Goal: Find contact information: Find contact information

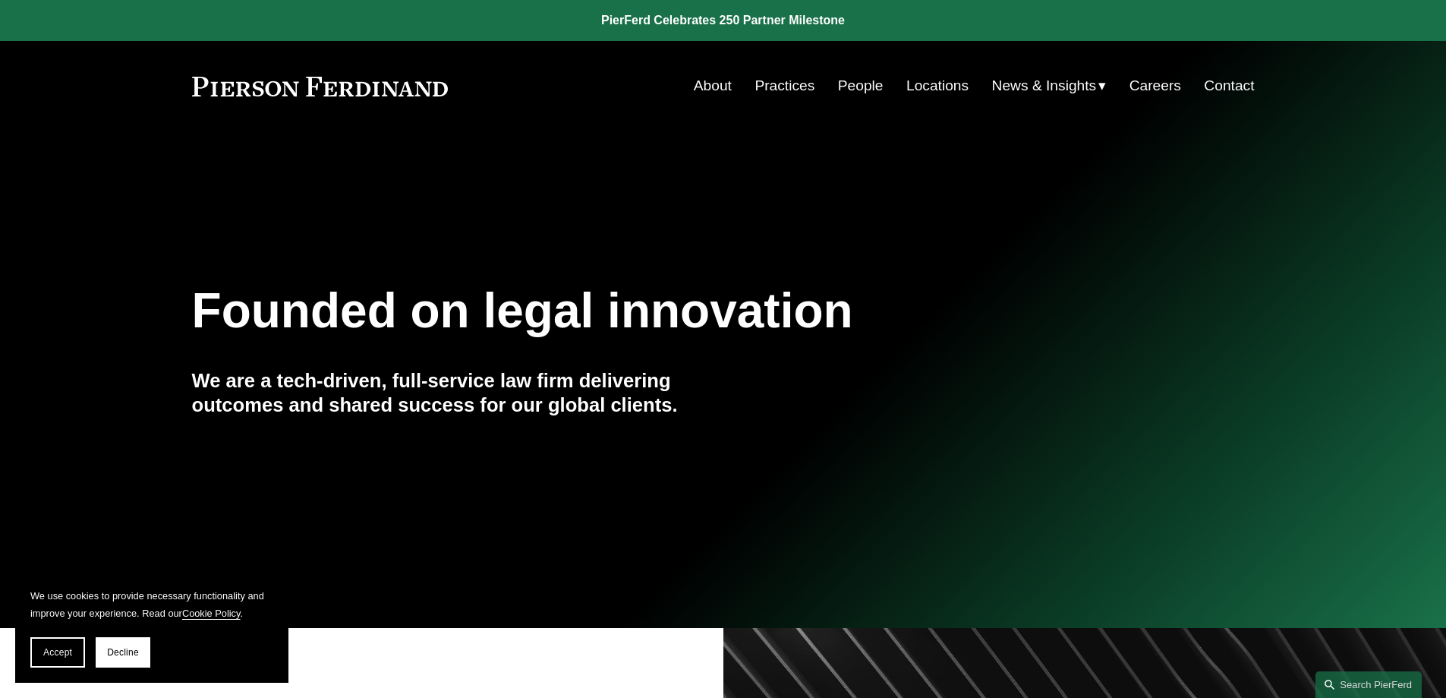
click at [1230, 87] on link "Contact" at bounding box center [1229, 85] width 50 height 29
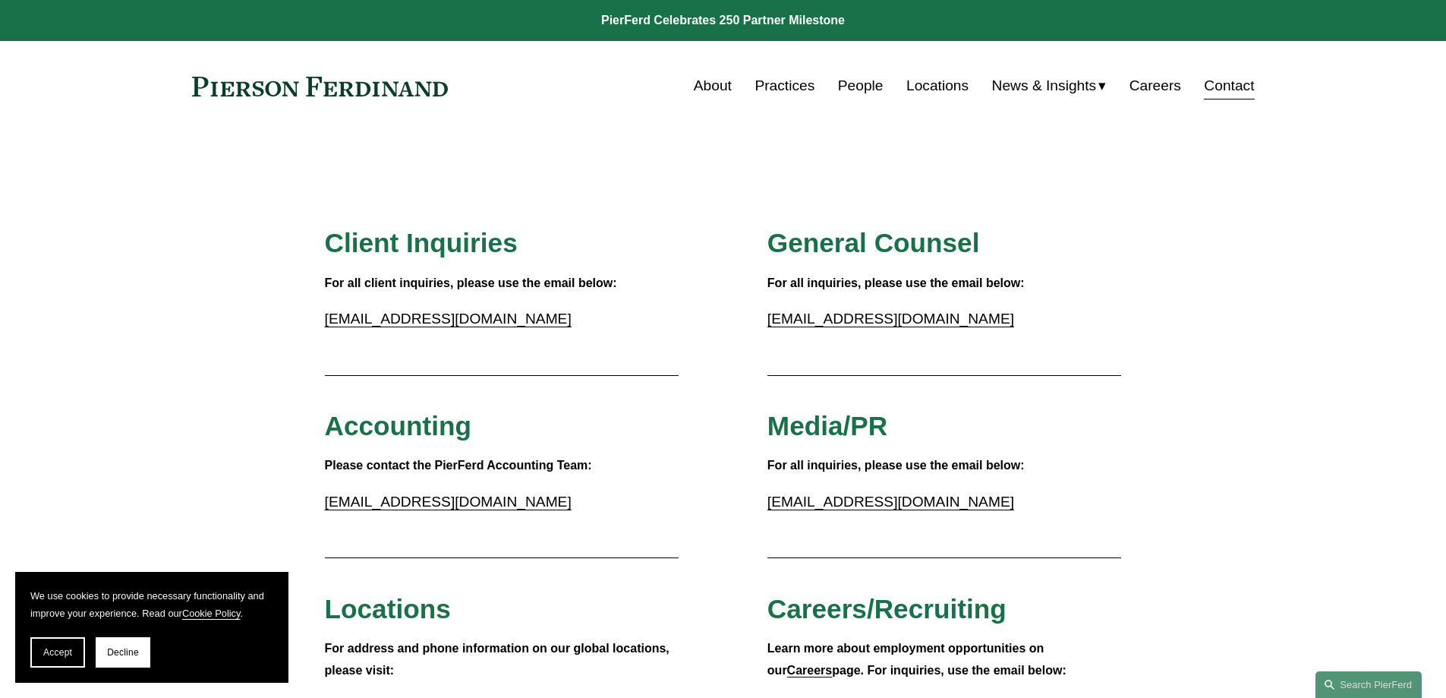
click at [852, 81] on link "People" at bounding box center [861, 85] width 46 height 29
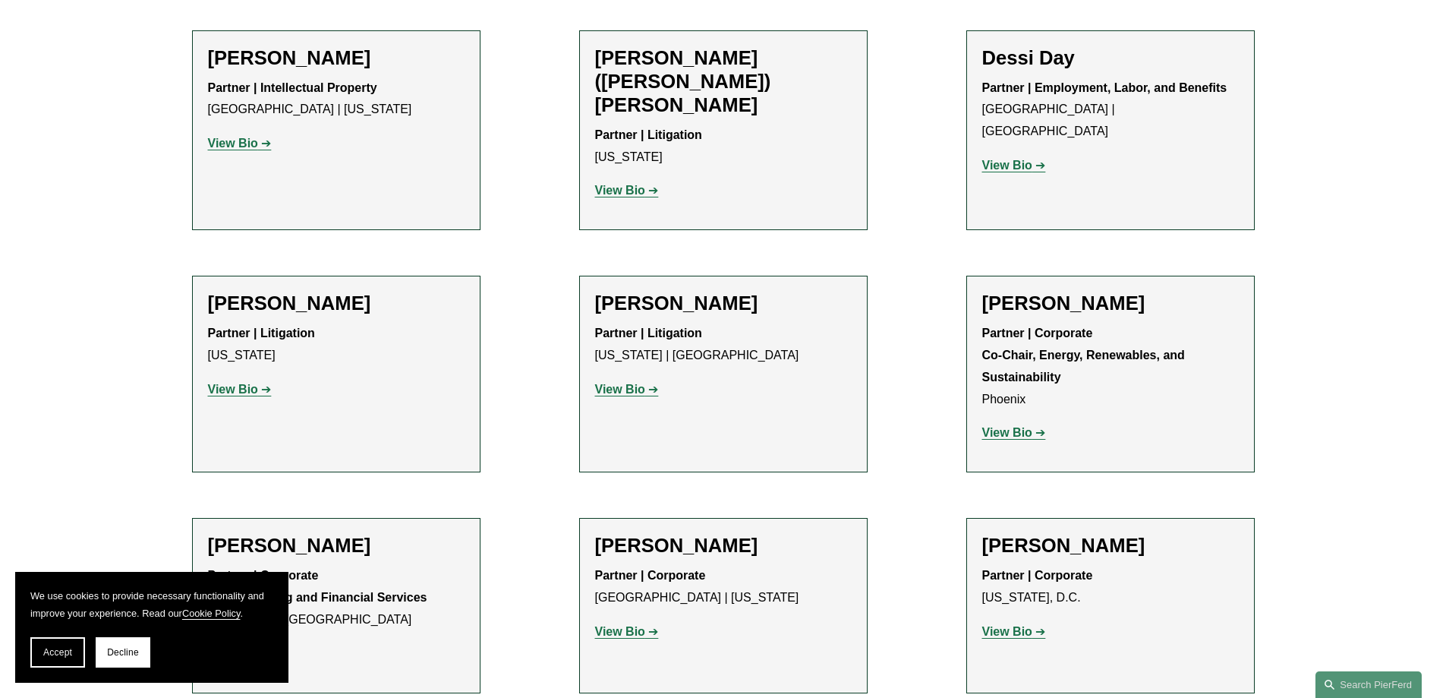
scroll to position [4706, 0]
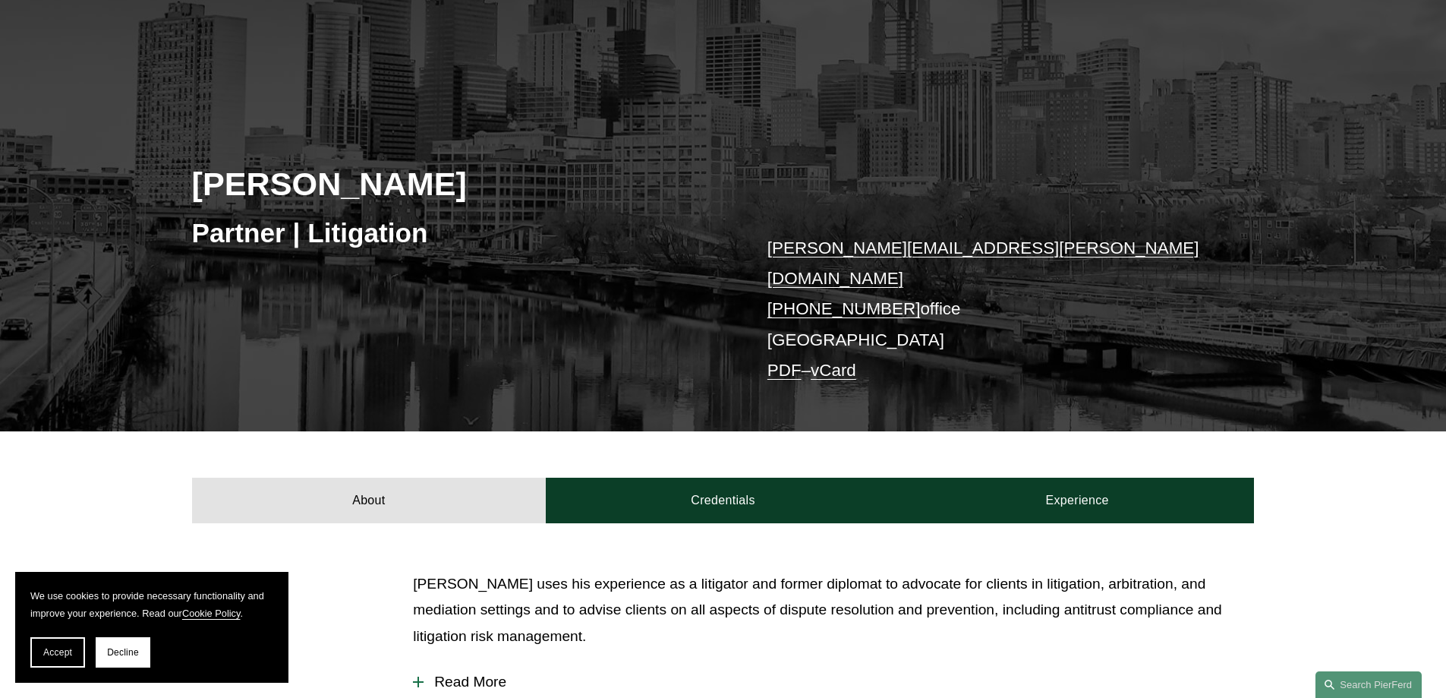
scroll to position [455, 0]
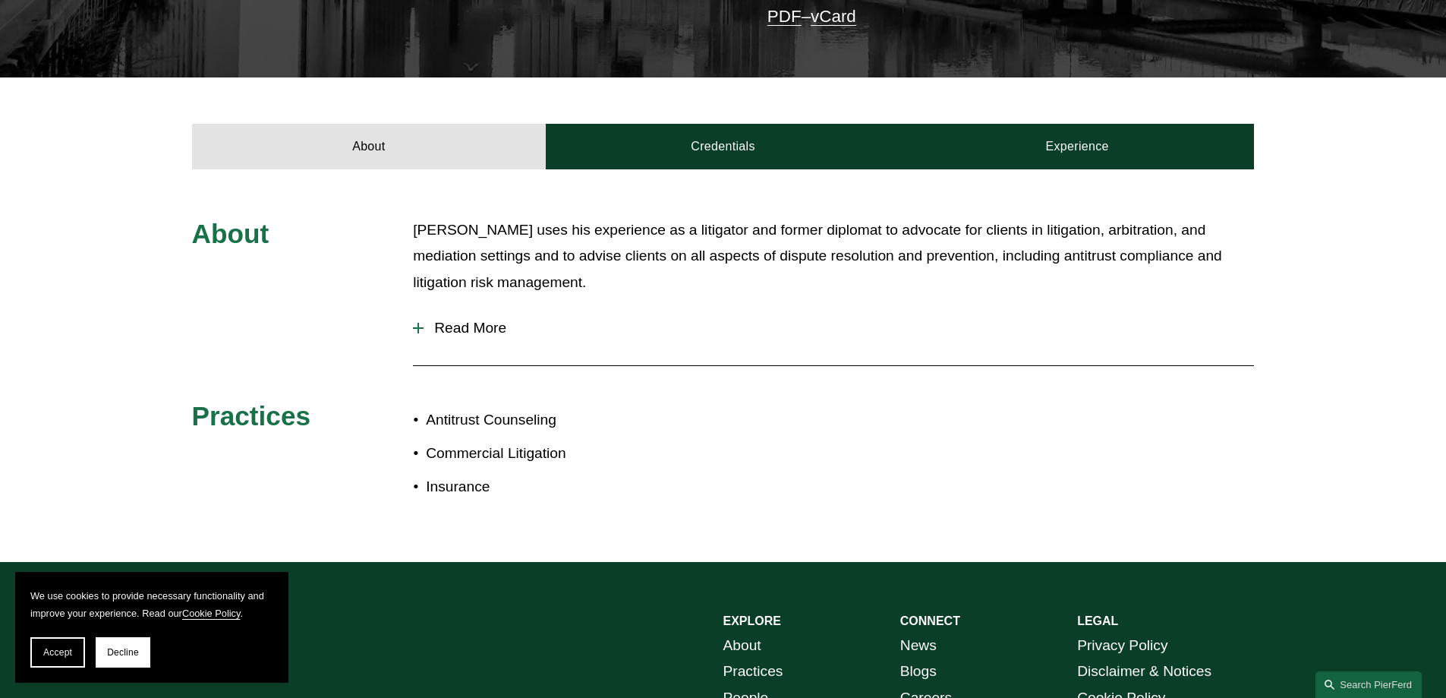
click at [418, 323] on div at bounding box center [418, 328] width 2 height 11
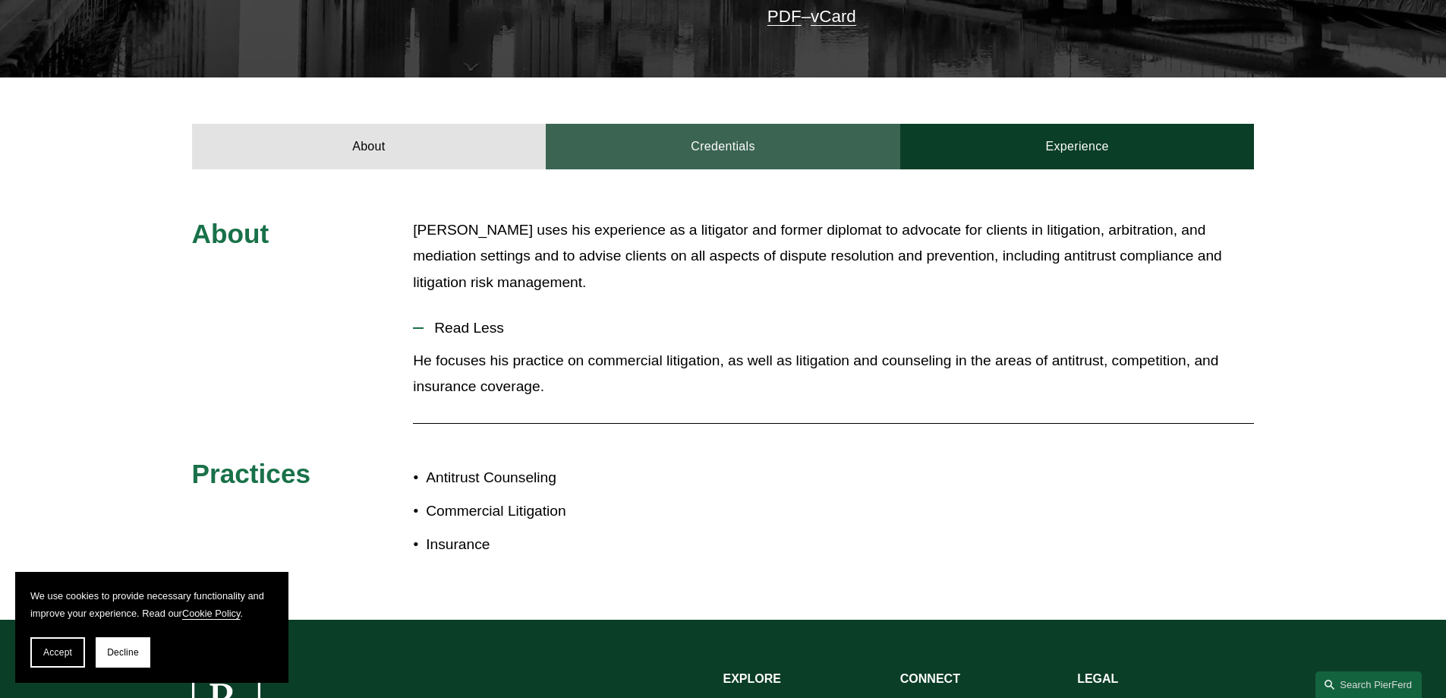
click at [724, 124] on link "Credentials" at bounding box center [723, 147] width 354 height 46
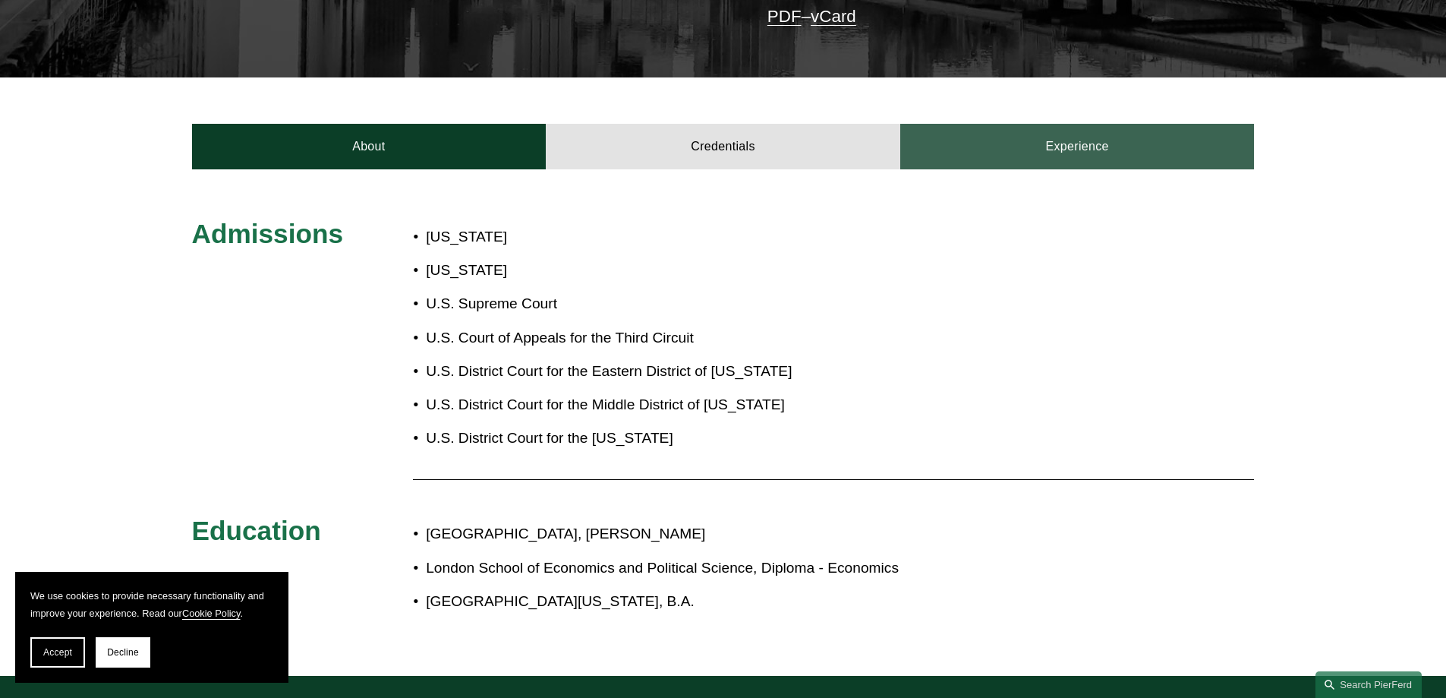
click at [1082, 132] on link "Experience" at bounding box center [1077, 147] width 354 height 46
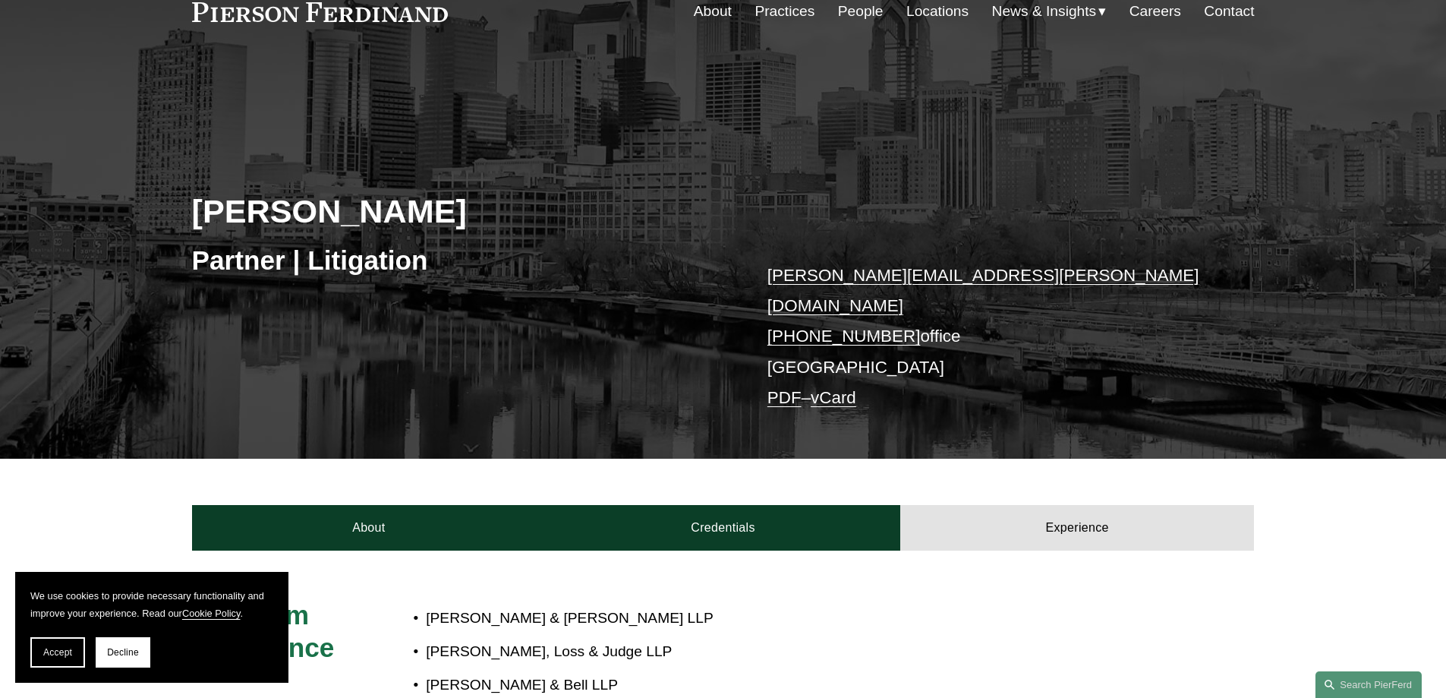
scroll to position [0, 0]
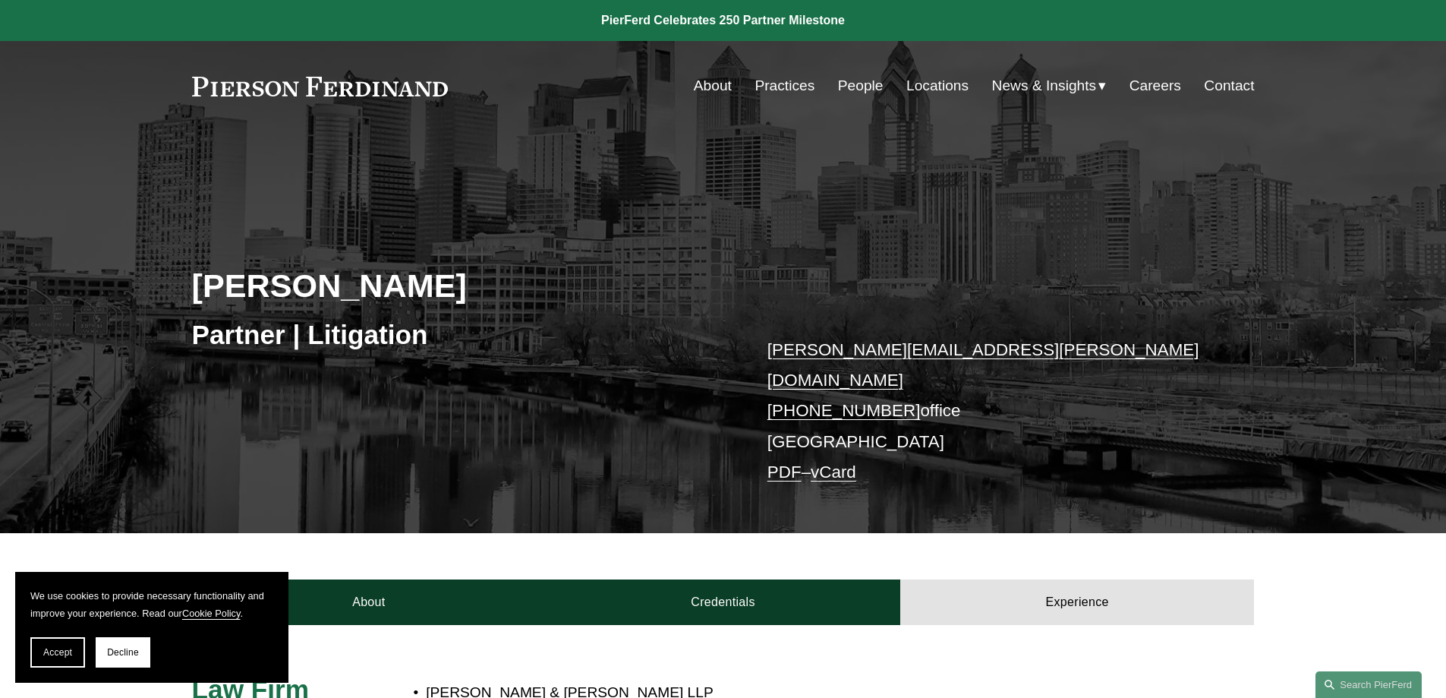
click at [933, 86] on link "Locations" at bounding box center [937, 85] width 62 height 29
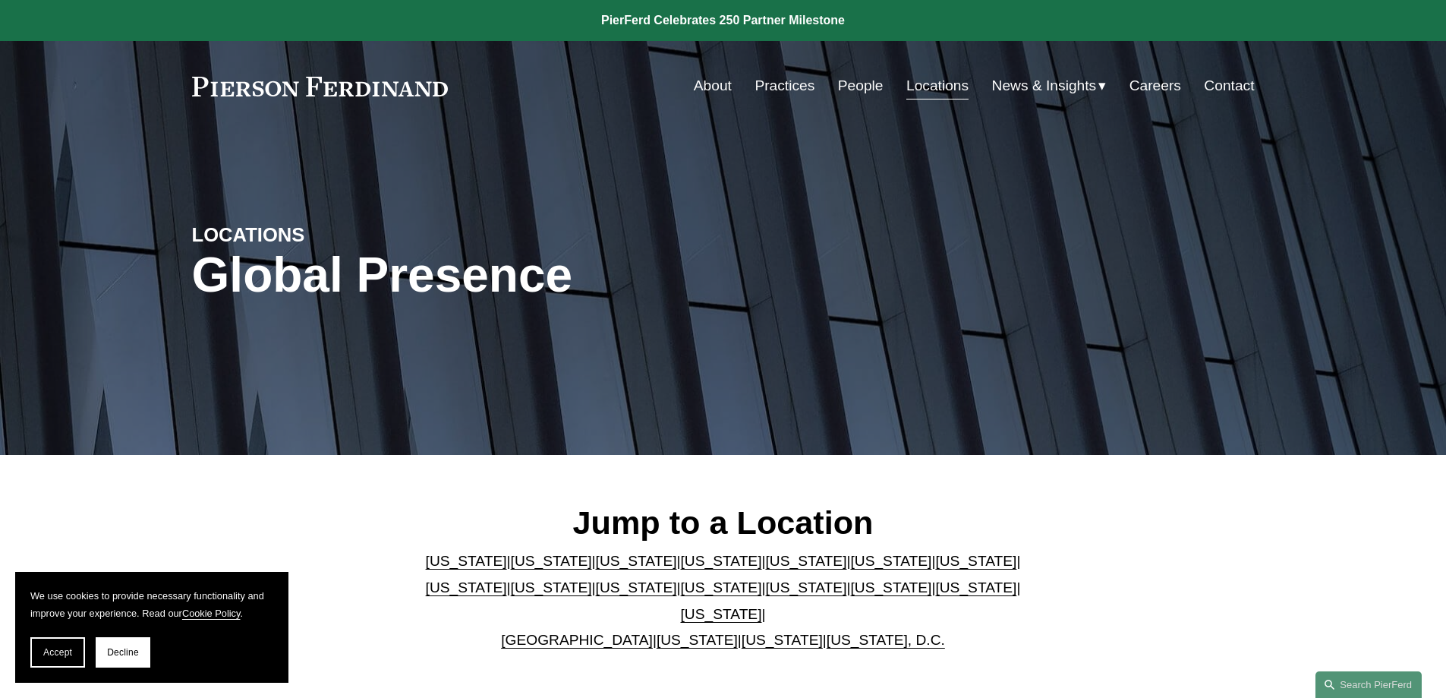
click at [935, 594] on link "[US_STATE]" at bounding box center [975, 587] width 81 height 16
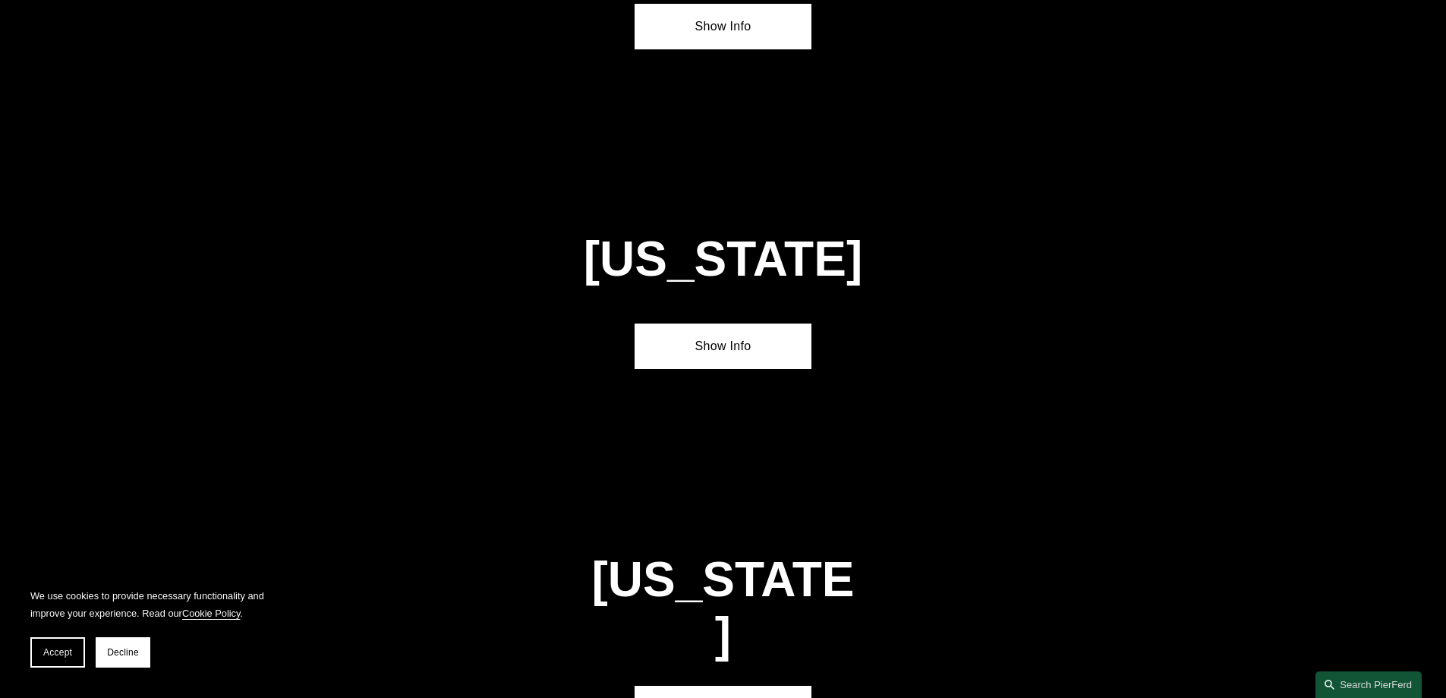
scroll to position [4846, 0]
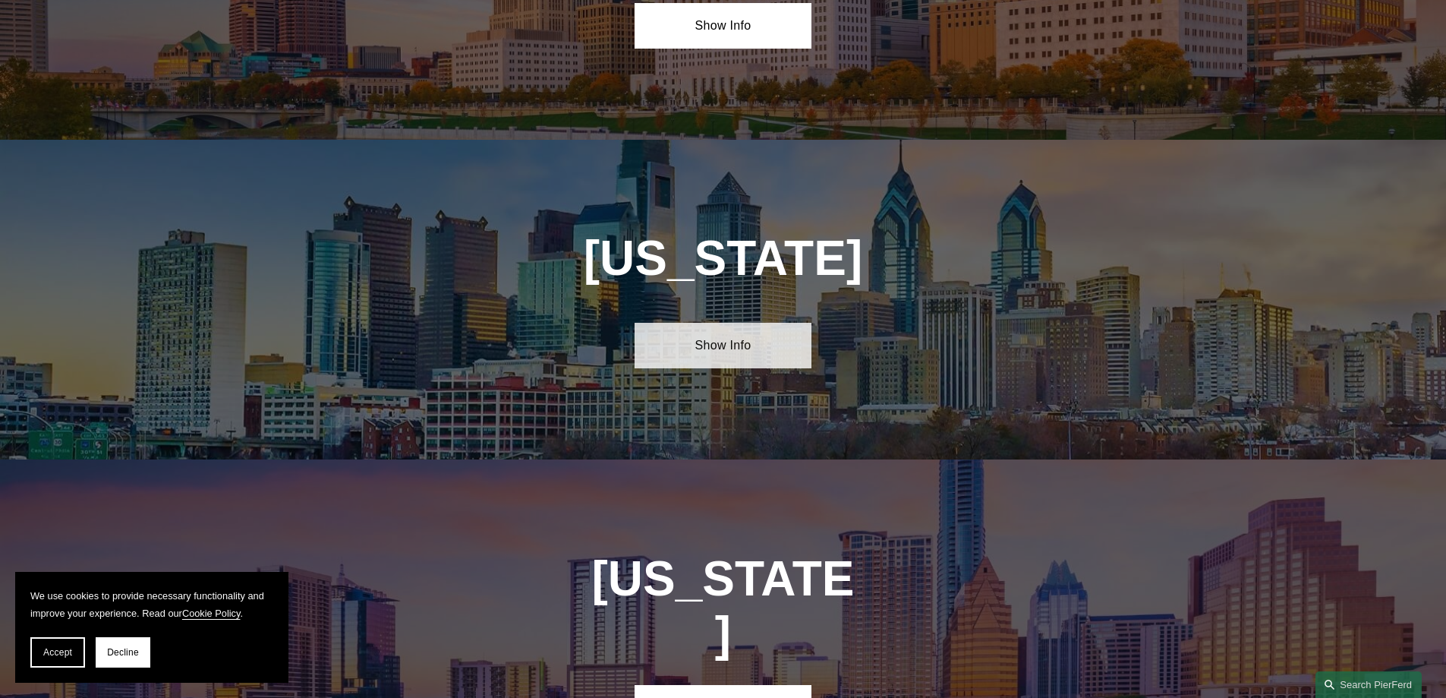
click at [736, 323] on link "Show Info" at bounding box center [723, 346] width 177 height 46
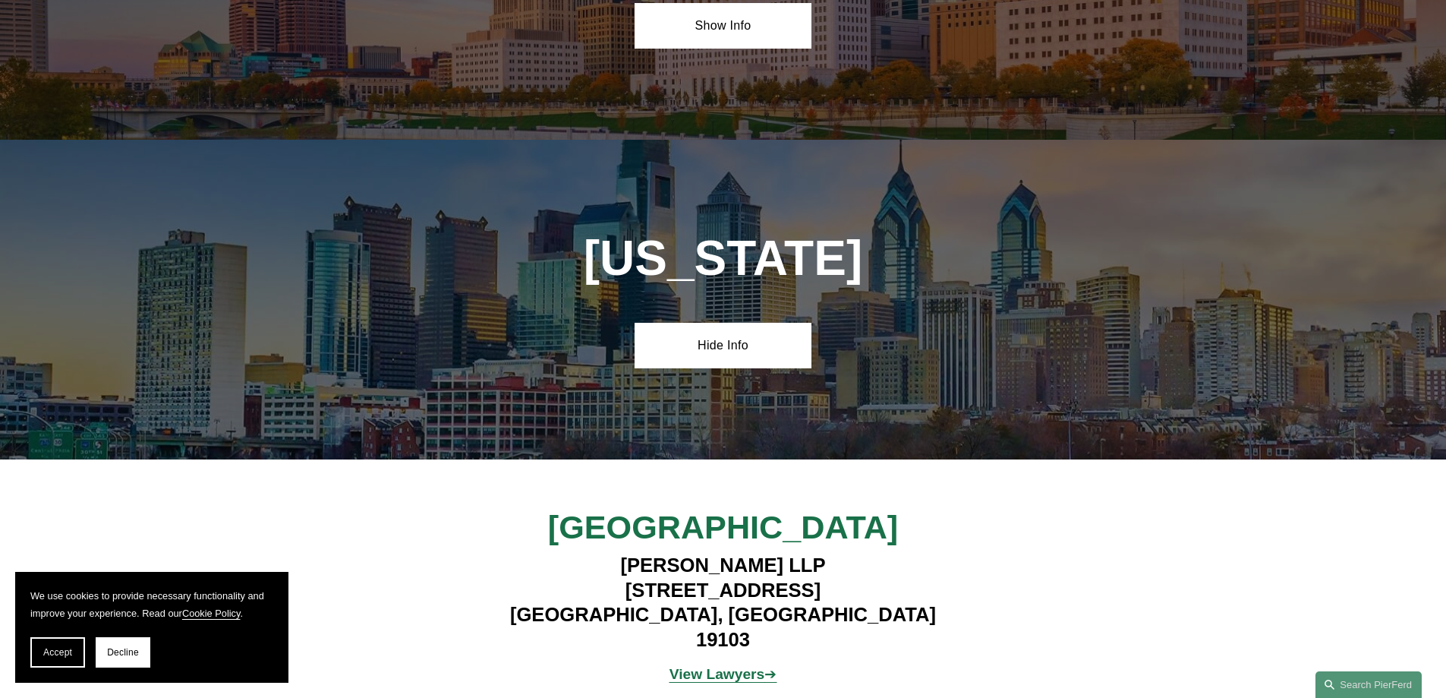
click at [731, 666] on strong "View Lawyers" at bounding box center [717, 674] width 96 height 16
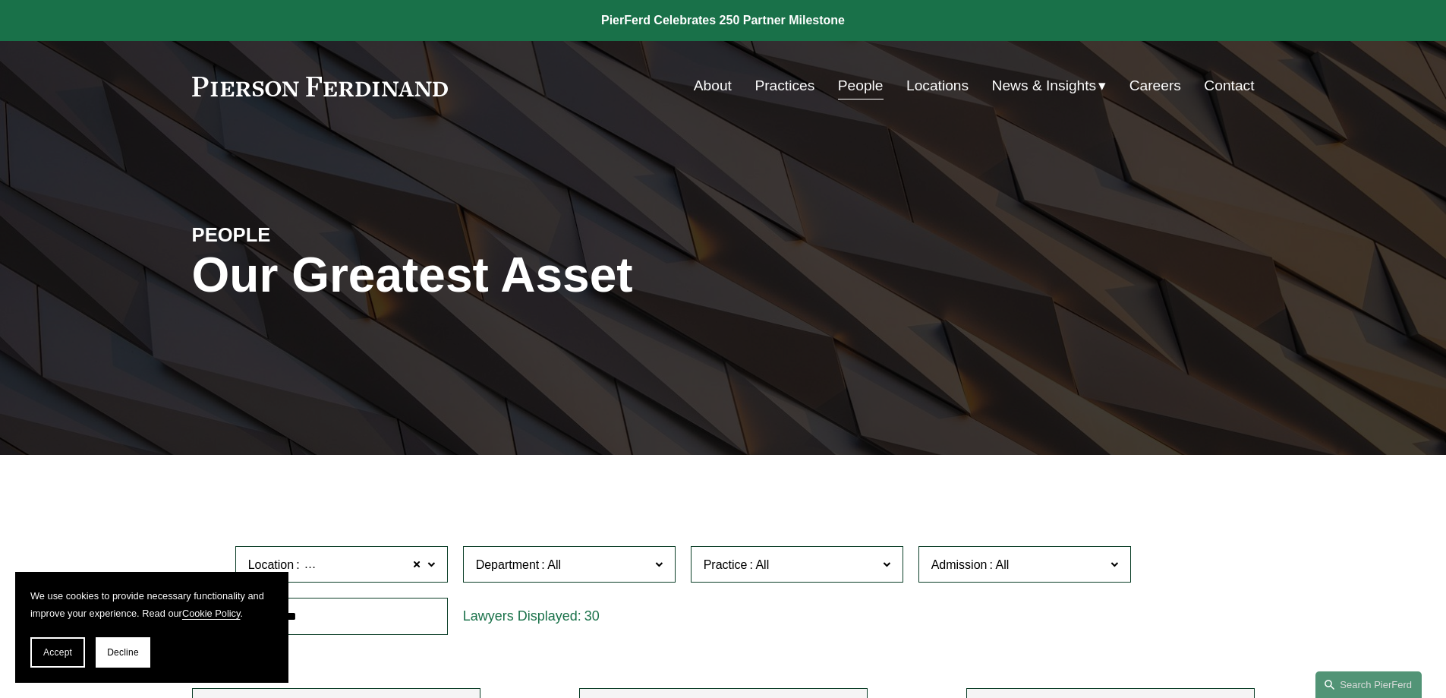
click at [929, 80] on link "Locations" at bounding box center [937, 85] width 62 height 29
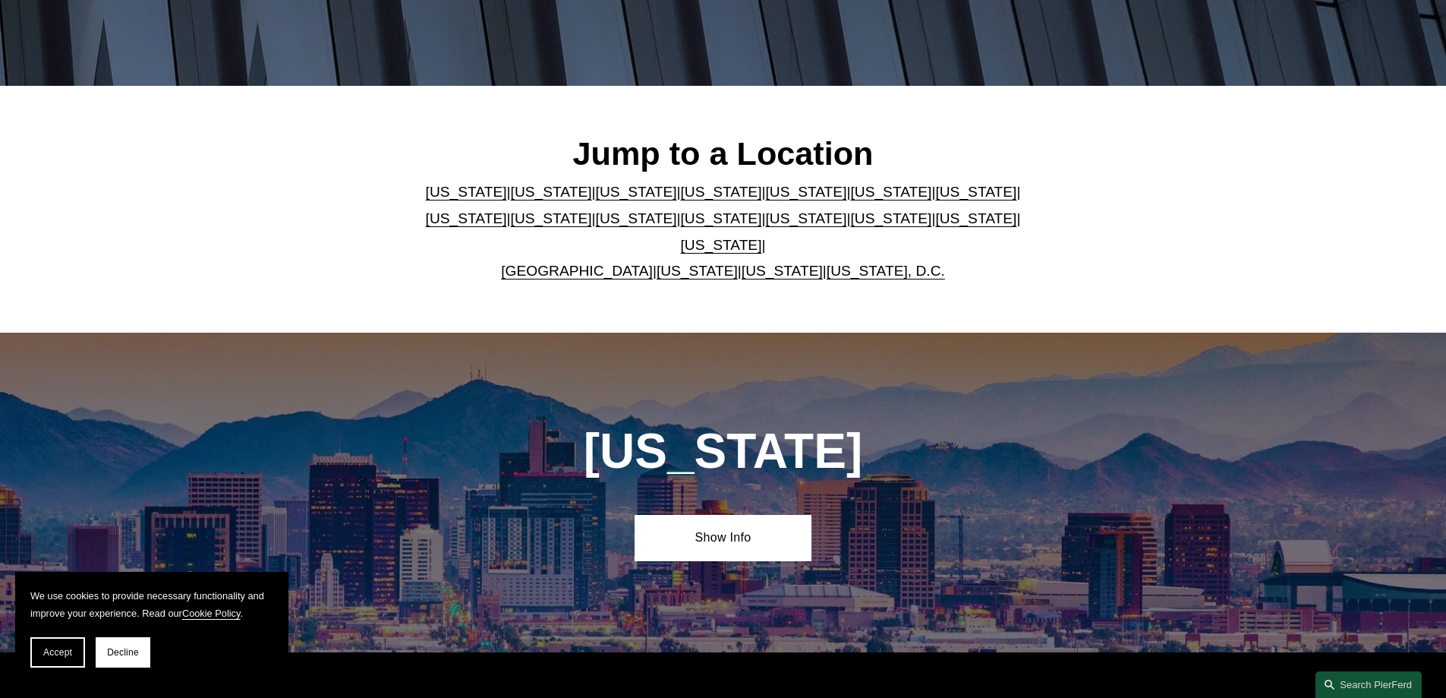
scroll to position [379, 0]
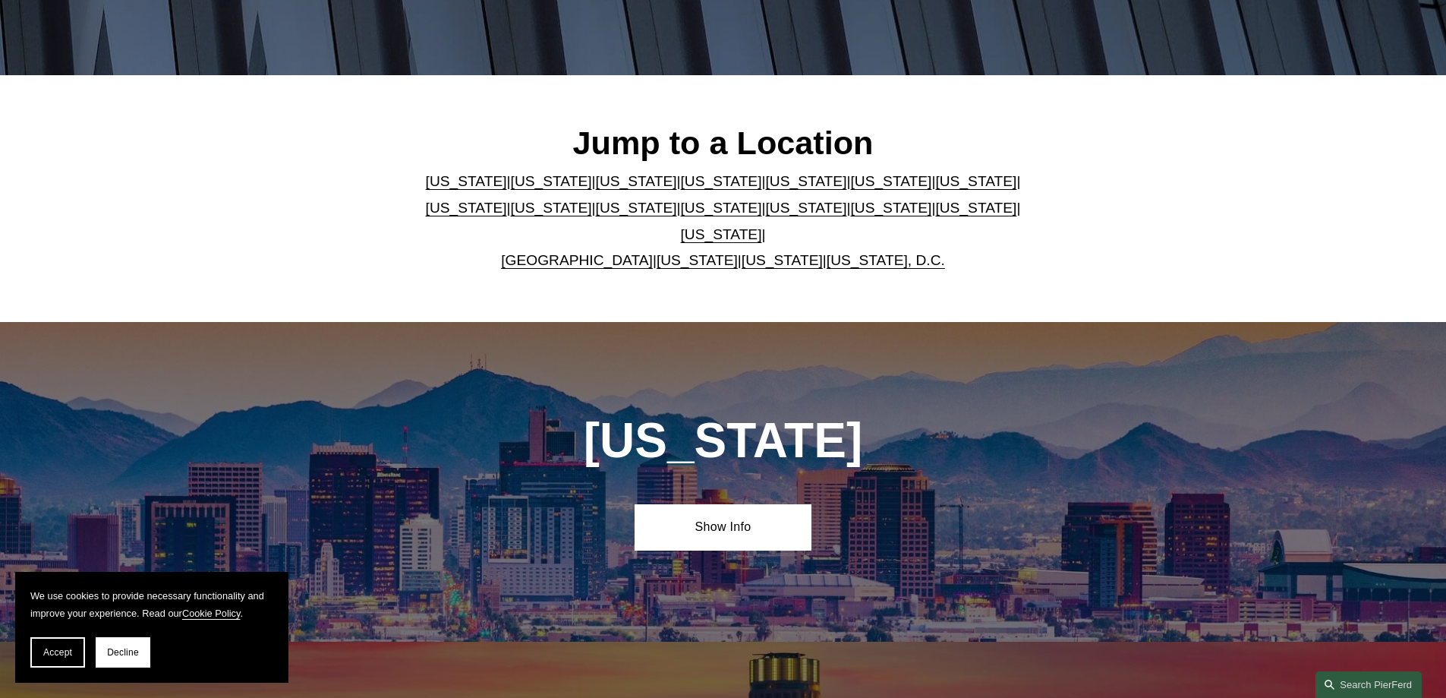
click at [935, 211] on link "[US_STATE]" at bounding box center [975, 208] width 81 height 16
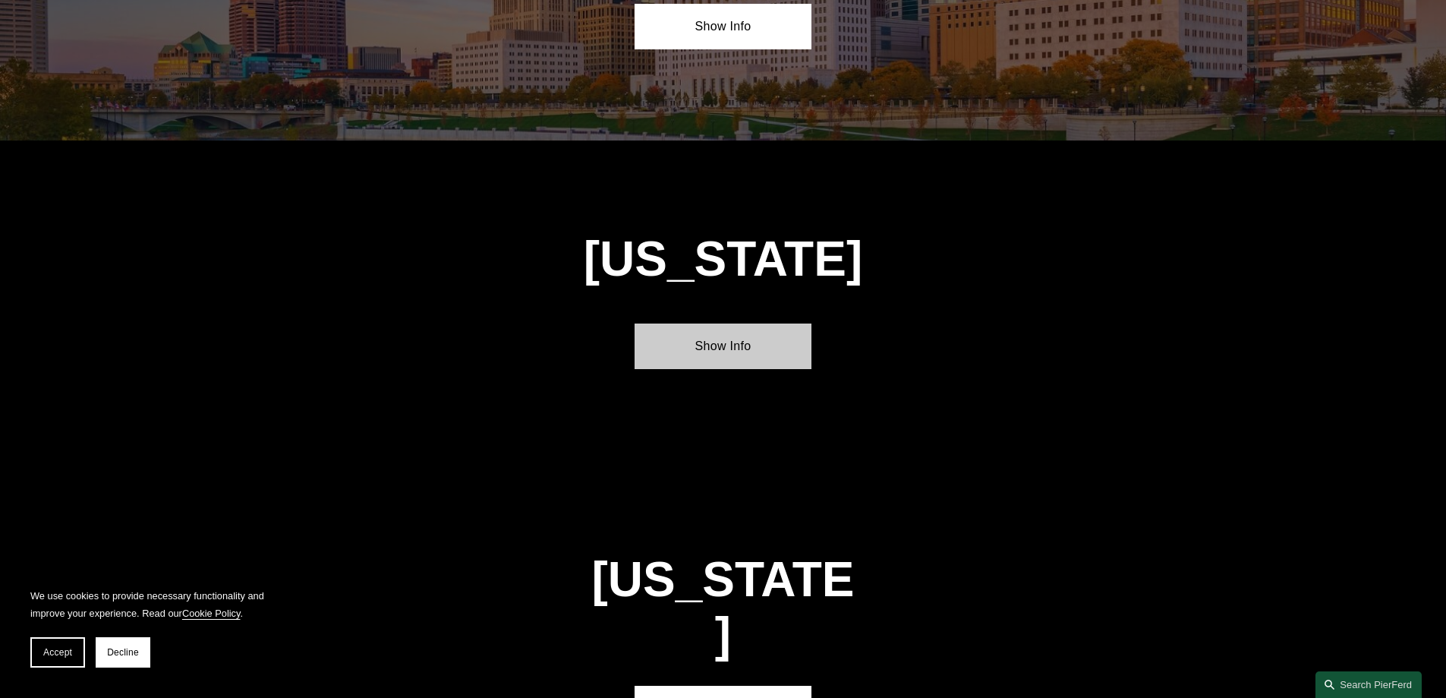
scroll to position [4846, 0]
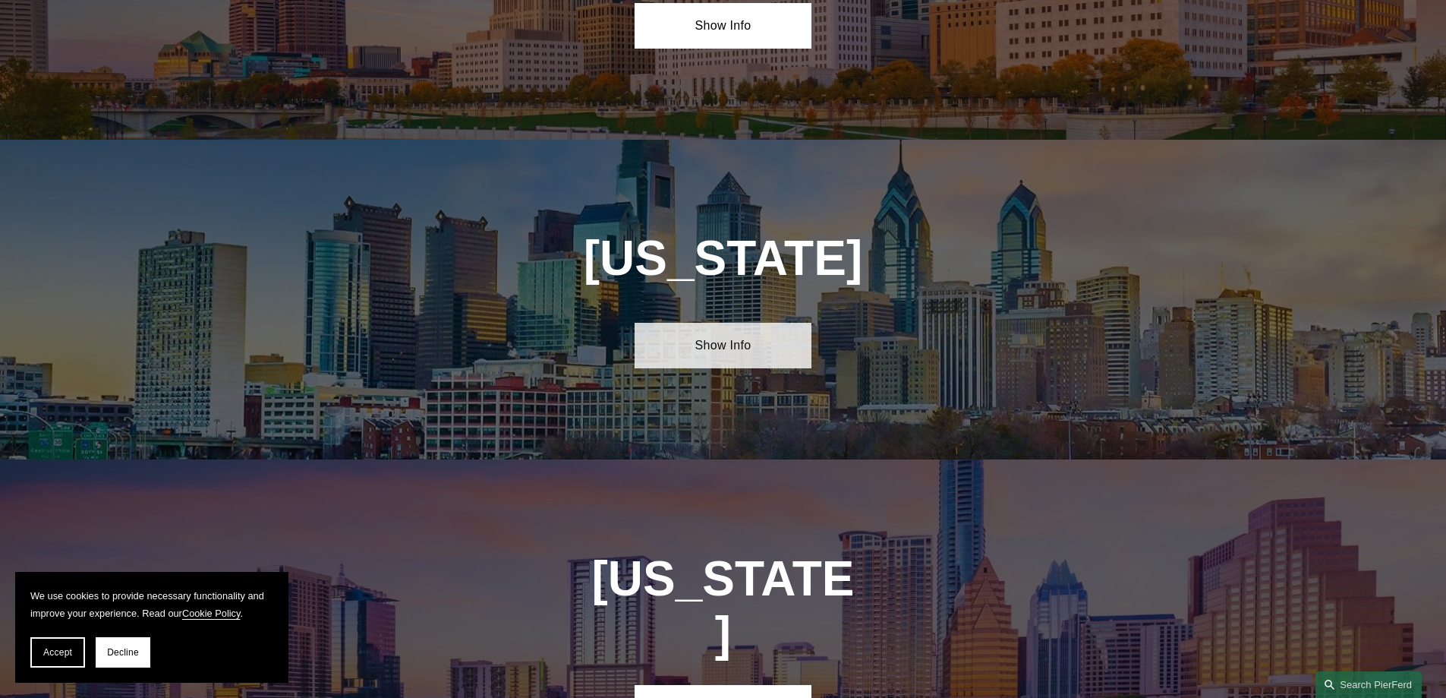
click at [727, 323] on link "Show Info" at bounding box center [723, 346] width 177 height 46
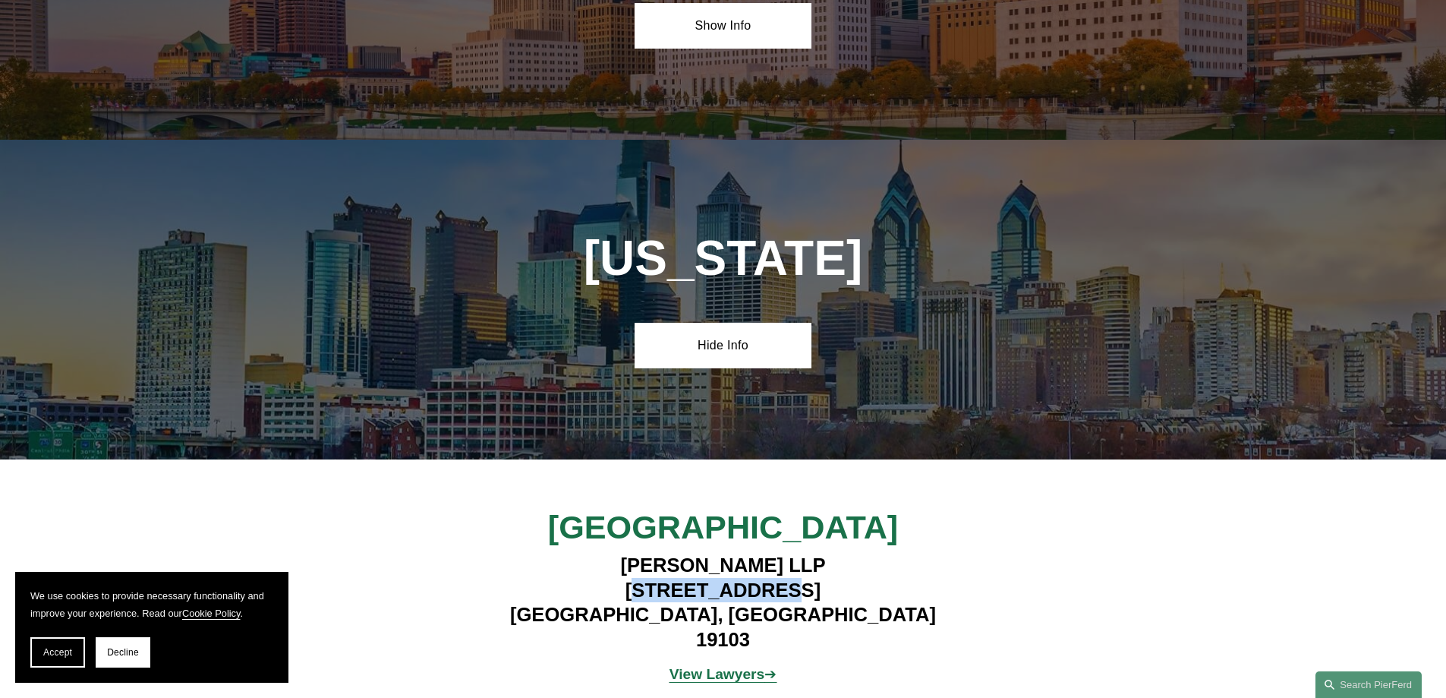
drag, startPoint x: 590, startPoint y: 458, endPoint x: 717, endPoint y: 461, distance: 127.5
click at [717, 553] on h4 "[PERSON_NAME] LLP [STREET_ADDRESS]" at bounding box center [723, 602] width 442 height 99
click at [568, 553] on h4 "[PERSON_NAME] LLP [STREET_ADDRESS]" at bounding box center [723, 602] width 442 height 99
click at [588, 553] on h4 "[PERSON_NAME] LLP [STREET_ADDRESS]" at bounding box center [723, 602] width 442 height 99
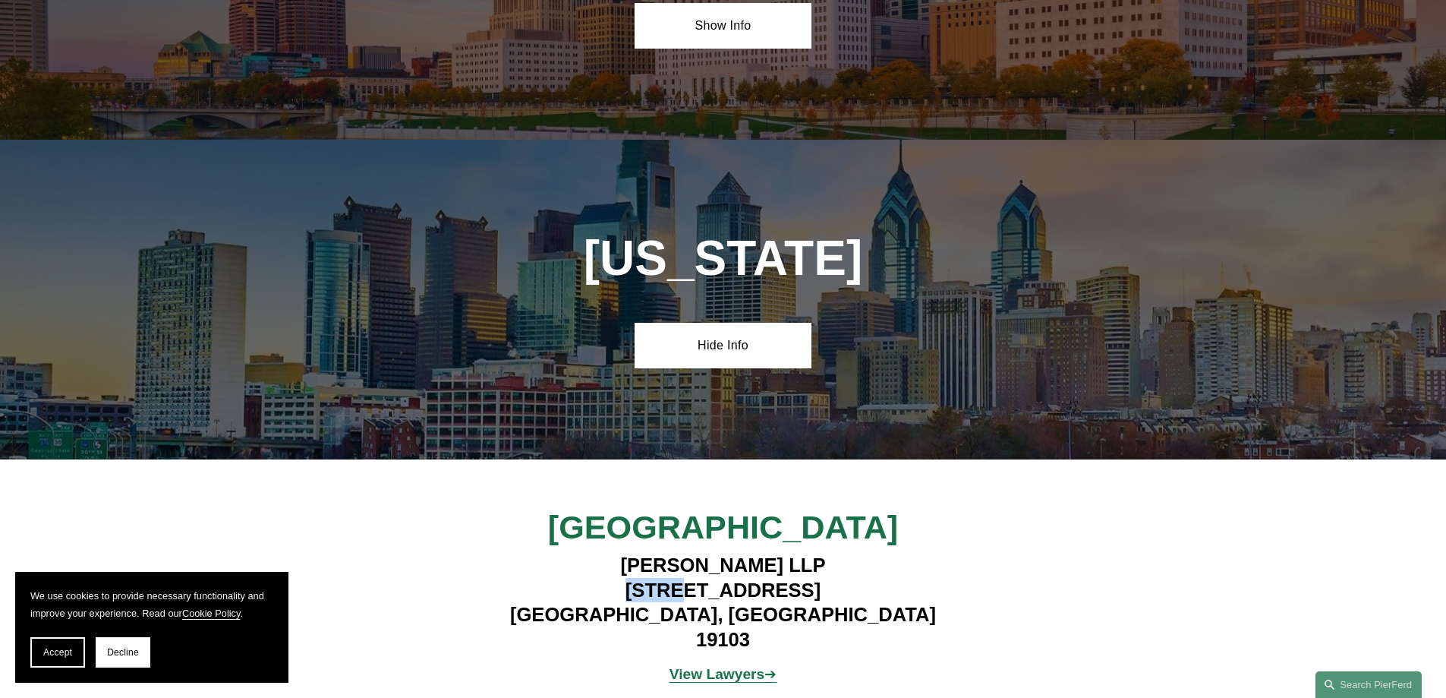
click at [588, 553] on h4 "[PERSON_NAME] LLP [STREET_ADDRESS]" at bounding box center [723, 602] width 442 height 99
click at [531, 553] on h4 "[PERSON_NAME] LLP [STREET_ADDRESS]" at bounding box center [723, 602] width 442 height 99
drag, startPoint x: 588, startPoint y: 455, endPoint x: 896, endPoint y: 478, distance: 308.3
click at [896, 553] on h4 "[PERSON_NAME] LLP [STREET_ADDRESS]" at bounding box center [723, 602] width 442 height 99
copy h4 "[STREET_ADDRESS]"
